Goal: Task Accomplishment & Management: Manage account settings

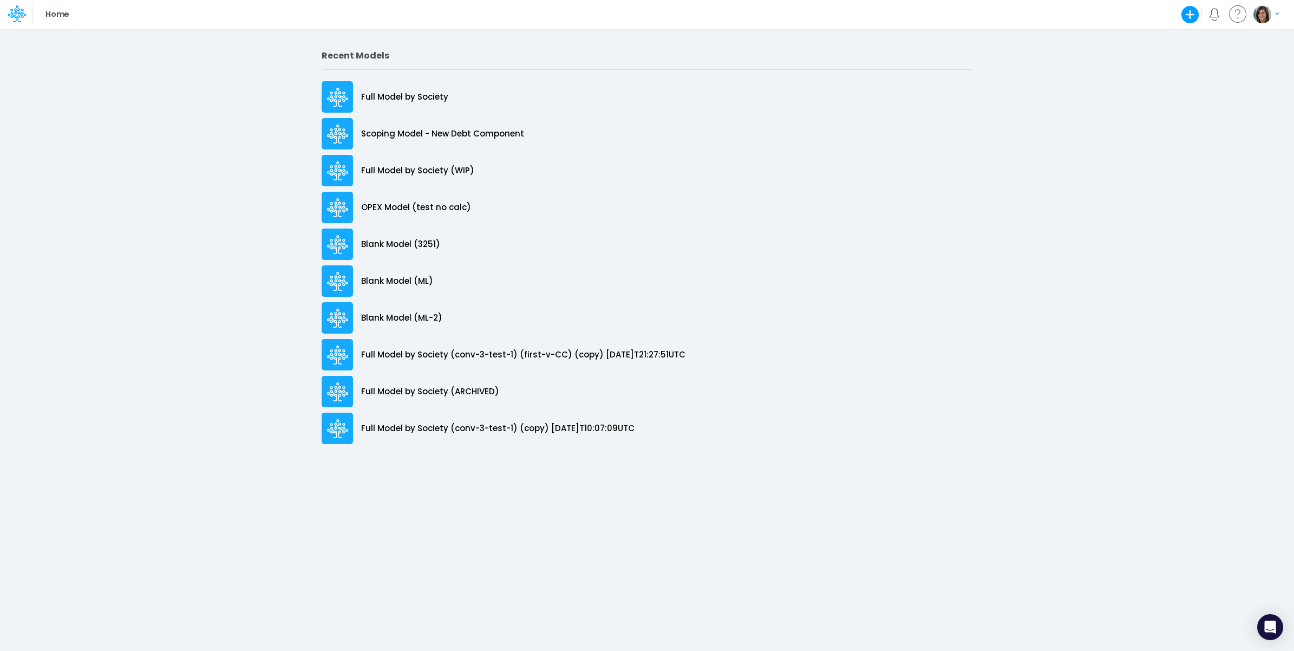
click at [1266, 15] on img "button" at bounding box center [1262, 14] width 18 height 18
click at [1248, 68] on button "Log out" at bounding box center [1222, 63] width 116 height 17
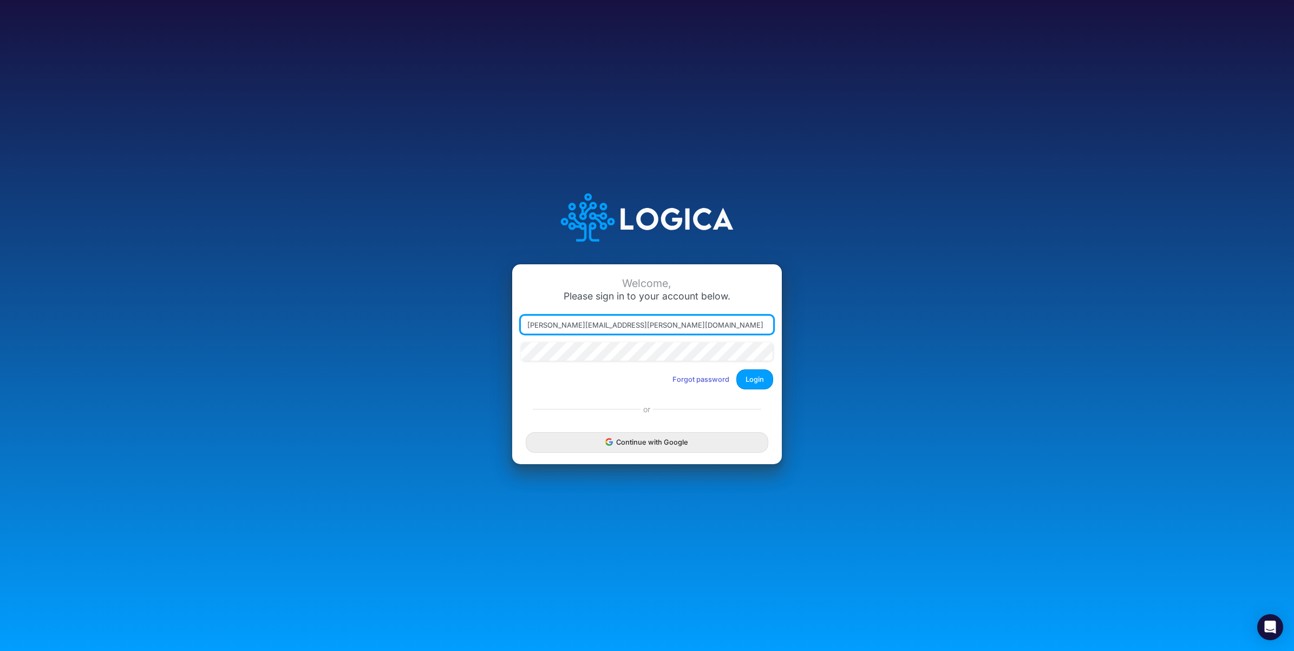
drag, startPoint x: 586, startPoint y: 325, endPoint x: 851, endPoint y: 339, distance: 265.1
click at [851, 339] on div "Welcome, Please sign in to your account below. carissa.castro+sharegood@logica.…" at bounding box center [646, 325] width 862 height 309
type input "carissa.castro+hc@logica.cloud"
click at [763, 377] on button "Login" at bounding box center [754, 379] width 37 height 20
